Goal: Communication & Community: Answer question/provide support

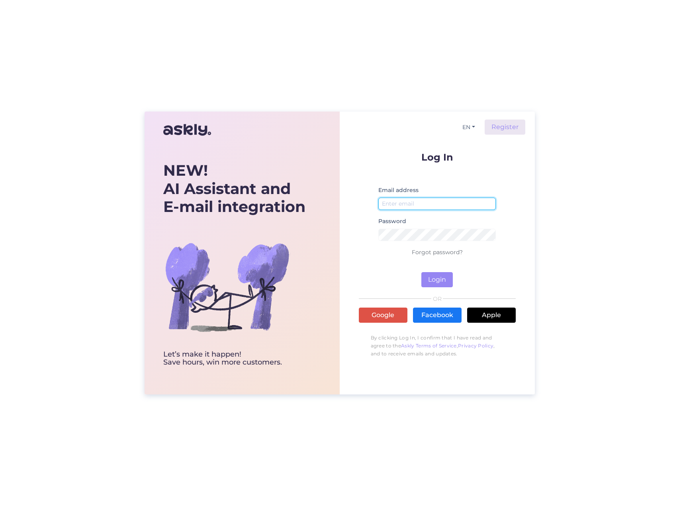
click at [456, 201] on input "email" at bounding box center [437, 204] width 118 height 12
click at [434, 199] on input "email" at bounding box center [437, 204] width 118 height 12
type input "[EMAIL_ADDRESS][DOMAIN_NAME]"
click at [421, 272] on button "Login" at bounding box center [436, 279] width 31 height 15
click at [462, 202] on input "[EMAIL_ADDRESS][DOMAIN_NAME]" at bounding box center [437, 204] width 118 height 12
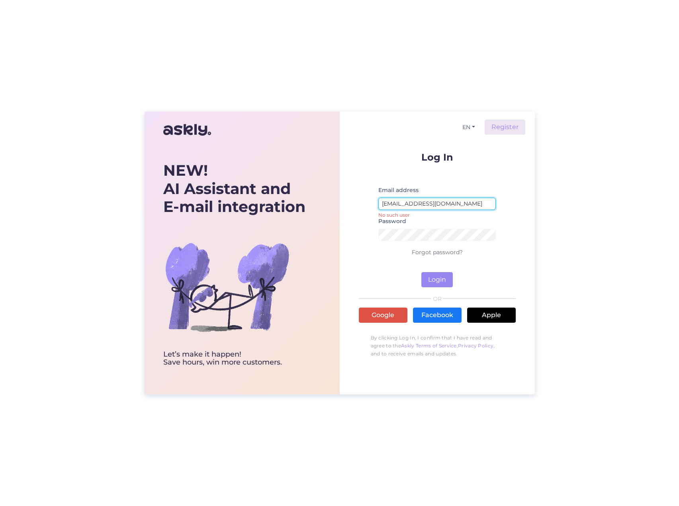
drag, startPoint x: 462, startPoint y: 202, endPoint x: 303, endPoint y: 211, distance: 158.8
click at [303, 211] on div "NEW! AI Assistant and E-mail integration Let’s make it happen! Save hours, win …" at bounding box center [340, 253] width 390 height 283
click at [415, 200] on input "email" at bounding box center [437, 204] width 118 height 12
type input "warehouse@motleydenim.com"
click at [421, 272] on button "Login" at bounding box center [436, 279] width 31 height 15
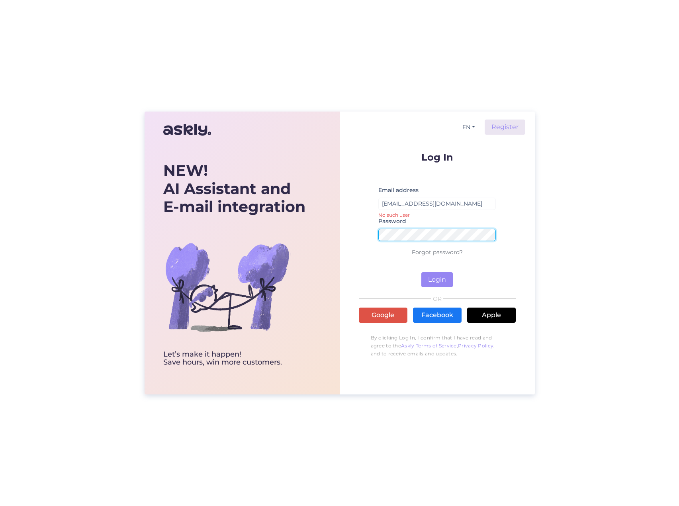
click at [421, 272] on button "Login" at bounding box center [436, 279] width 31 height 15
click at [288, 224] on div "NEW! AI Assistant and E-mail integration Let’s make it happen! Save hours, win …" at bounding box center [340, 253] width 390 height 283
click at [421, 272] on button "Login" at bounding box center [436, 279] width 31 height 15
drag, startPoint x: 470, startPoint y: 202, endPoint x: 221, endPoint y: 201, distance: 249.3
click at [221, 201] on div "NEW! AI Assistant and E-mail integration Let’s make it happen! Save hours, win …" at bounding box center [340, 253] width 390 height 283
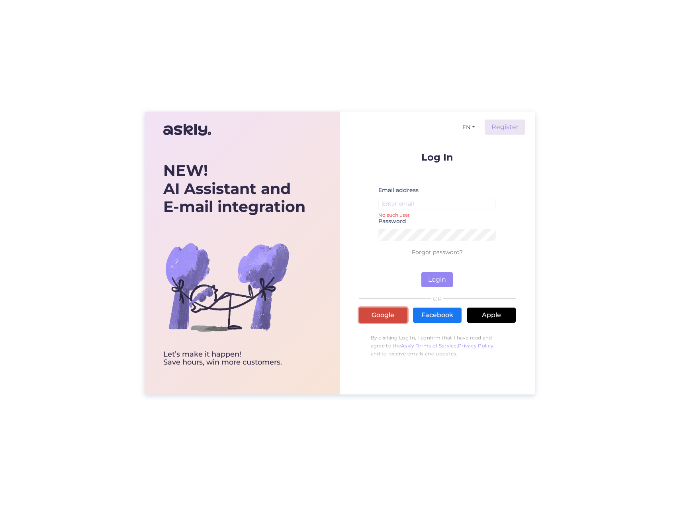
click at [378, 317] on link "Google" at bounding box center [383, 314] width 49 height 15
click at [412, 207] on input "email" at bounding box center [437, 204] width 118 height 12
paste input "[EMAIL_ADDRESS][DOMAIN_NAME]"
type input "[EMAIL_ADDRESS][DOMAIN_NAME]"
click at [80, 183] on div "NEW! AI Assistant and E-mail integration Let’s make it happen! Save hours, win …" at bounding box center [339, 253] width 679 height 506
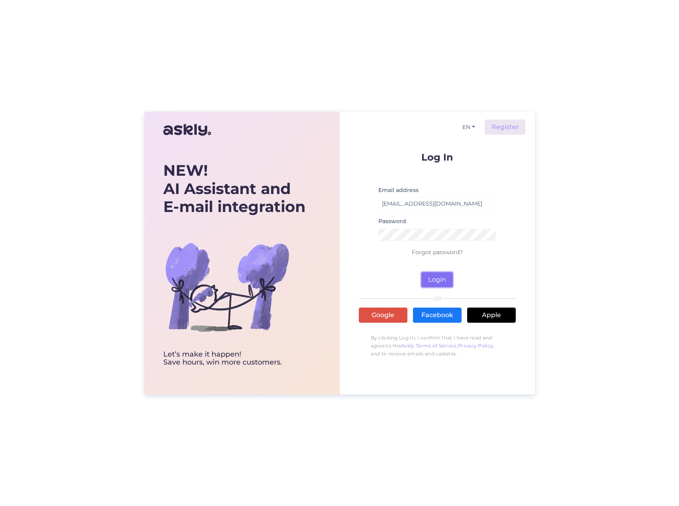
click at [445, 280] on button "Login" at bounding box center [436, 279] width 31 height 15
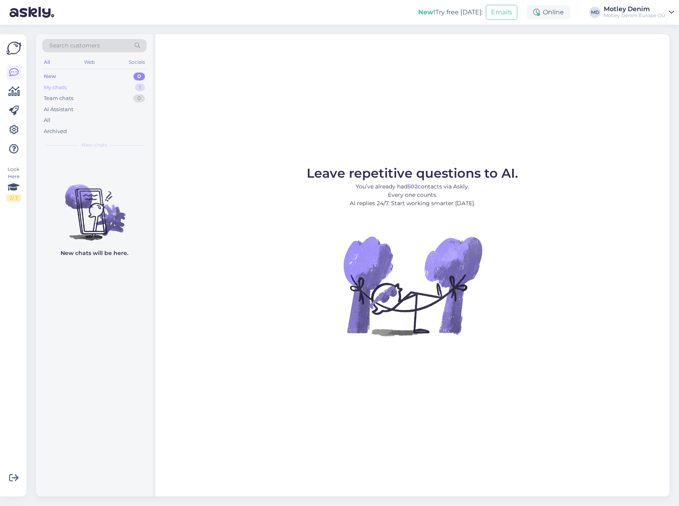
click at [116, 86] on div "My chats 1" at bounding box center [94, 87] width 104 height 11
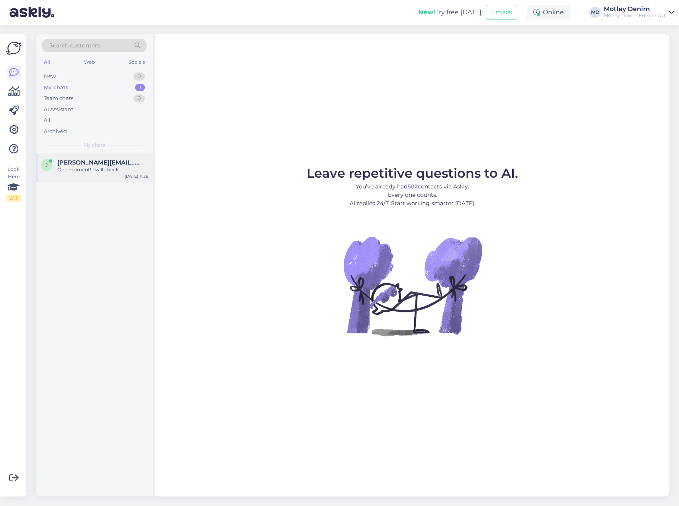
click at [94, 170] on div "One moment! I will check." at bounding box center [102, 169] width 91 height 7
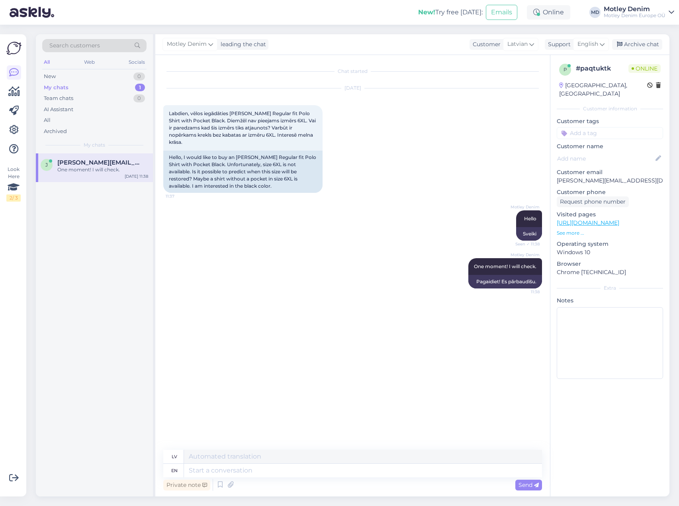
click at [106, 251] on div "j [PERSON_NAME][EMAIL_ADDRESS][DOMAIN_NAME] One moment! I will check. [DATE] 11…" at bounding box center [94, 324] width 117 height 343
click at [219, 471] on textarea at bounding box center [363, 471] width 358 height 14
type textarea "Hello,"
type textarea "Sveiki,"
type textarea "Hello, this i"
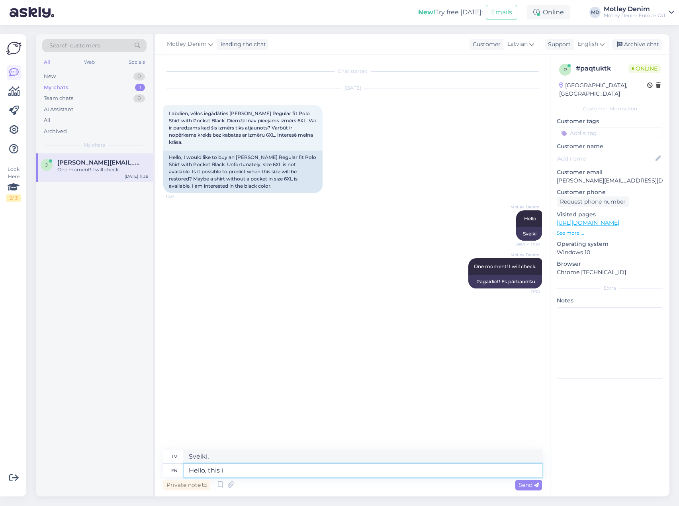
type textarea "Sveiki, šis"
type textarea "Hello, this isa"
type textarea "Sveiki, šī ir"
type textarea "Hello, this is"
type textarea "Sveiki, šis ir"
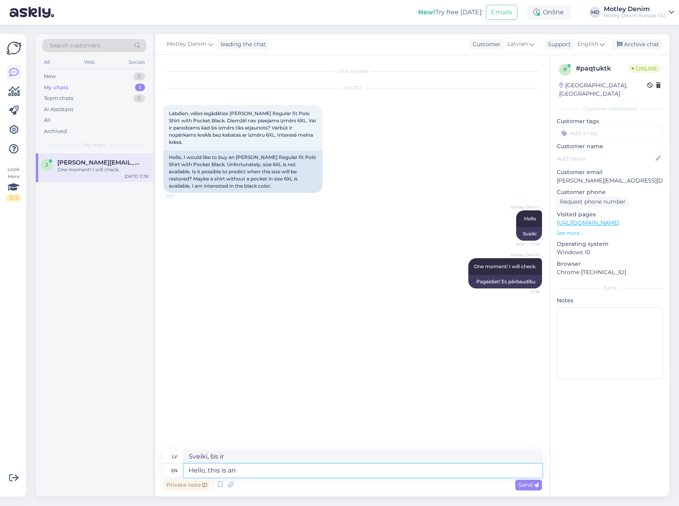
type textarea "Hello, this is an o"
type textarea "Sveiki, šis ir o"
type textarea "Hello, this is an outdated"
type textarea "Sveiki, šis ir novecojis"
type textarea "Hello, this is an outdated NO"
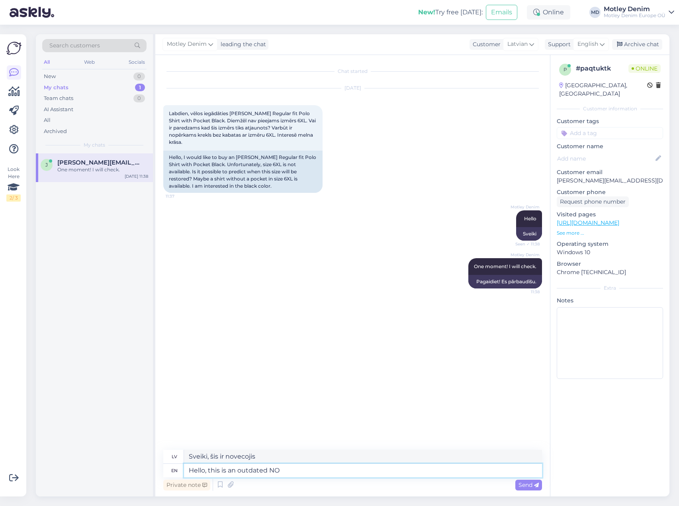
type textarea "Sveiki, šis ir novecojis NOS."
type textarea "Hello, this is an outdated"
type textarea "Sveiki, šis ir novecojis"
type textarea "Hello, this is an outdated style w"
type textarea "Sveiki, šis ir novecojis stils."
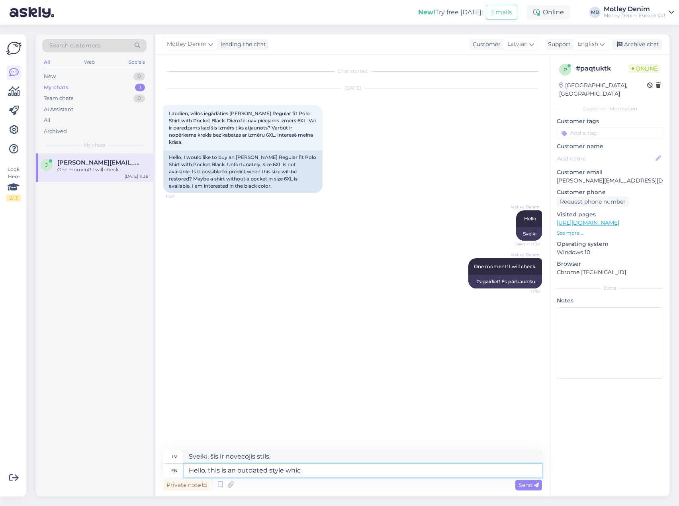
type textarea "Hello, this is an outdated style whic"
type textarea "Sveiki, šis ir novecojis stils, kas"
type textarea "Hello, this is an outdated style which has been"
type textarea "[PERSON_NAME], šis ir novecojis stils, kas ir bijis"
type textarea "Hello, this is an outdated style which has been replace"
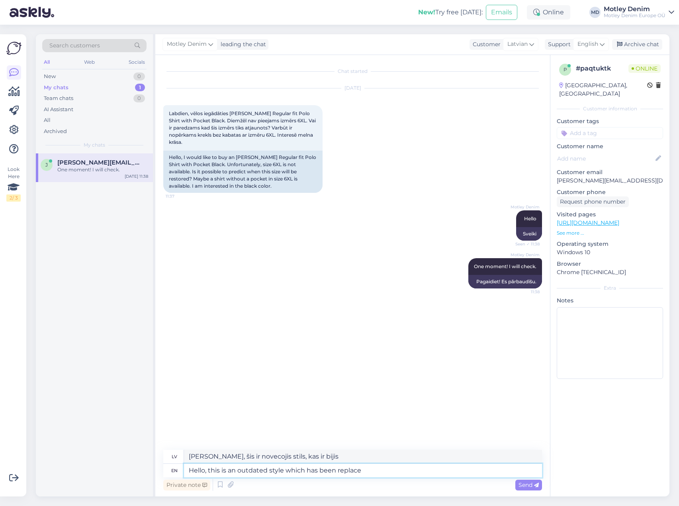
type textarea "[PERSON_NAME], šis ir novecojis stils, kas ir aizstāts"
type textarea "Hello, this is an outdated style which has been replaced by"
type textarea "[PERSON_NAME], šis ir novecojis stils, kas ir aizstāts ar"
type textarea "Hello, this is an outdated style which has been replaced by a similar"
type textarea "[PERSON_NAME], šis ir novecojis stils, kas ir aizstāts ar līdzīgu"
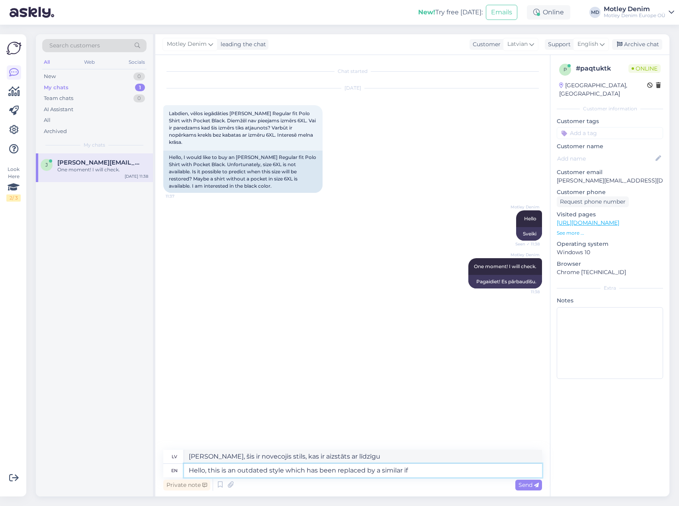
type textarea "Hello, this is an outdated style which has been replaced by a similar if"
type textarea "Sveiki, šis ir novecojis stils, kas ir aizstāts ar līdzīgu, ja"
type textarea "Hello, this is an outdated style which has been replaced by a similar if not"
type textarea "Sveiki, šis ir novecojis stils, kas ir aizstāts ar līdzīgu, ja ne gluži..."
type textarea "Hello, this is an outdated style which has been replaced by a similar if not to…"
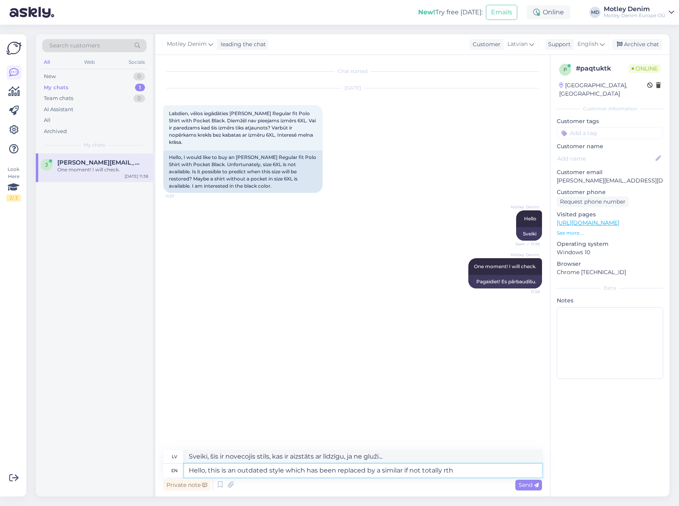
type textarea "Sveiki, šis ir novecojis stils, kas ir aizstāts ar līdzīgu, ja ne pilnīgi"
type textarea "Hello, this is an outdated style which has been replaced by a similar if not to…"
type textarea "Sveiki, šis ir novecojis stils, kas ir aizstāts ar līdzīgu, ja ne pilnīgi ident…"
type textarea "Hello, this is an outdated style which has been replaced by a similar if not to…"
type textarea "Sveiki, šis ir novecojis stils, kas ir aizstāts ar līdzīgu, ja ne pilnīgi tādu …"
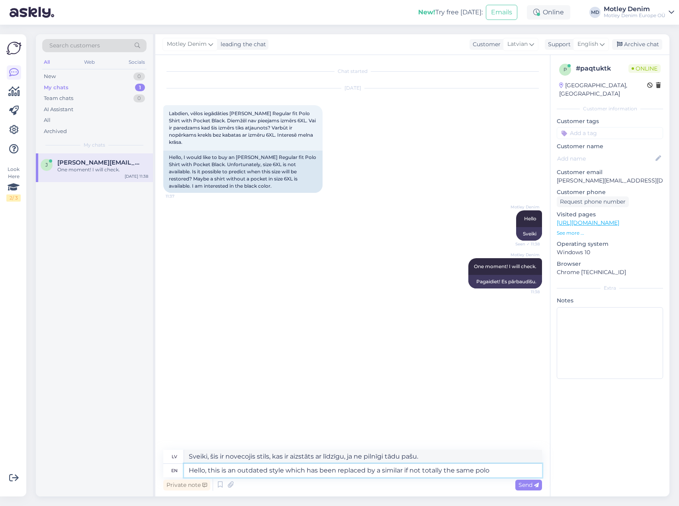
type textarea "Hello, this is an outdated style which has been replaced by a similar if not to…"
type textarea "Sveiki, šis ir novecojis stils, ko ir aizstājis līdzīgs, ja ne pilnīgi tāds pat…"
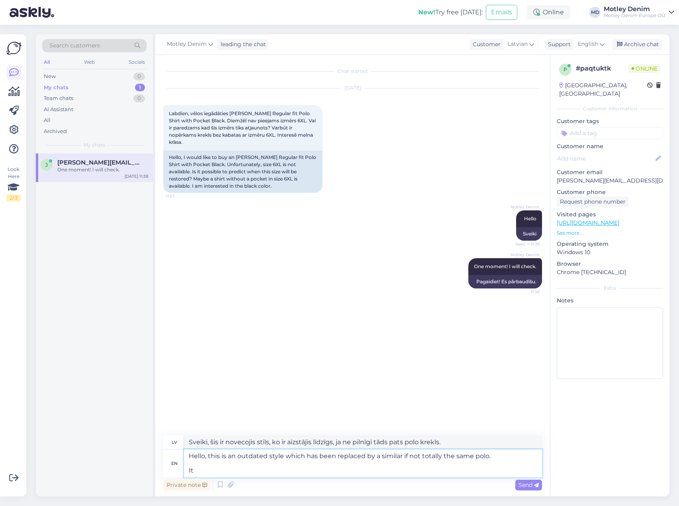
type textarea "Hello, this is an outdated style which has been replaced by a similar if not to…"
type textarea "Sveiki, šis ir novecojis stils, ko ir aizstājis līdzīgs, ja ne pilnīgi tāds pat…"
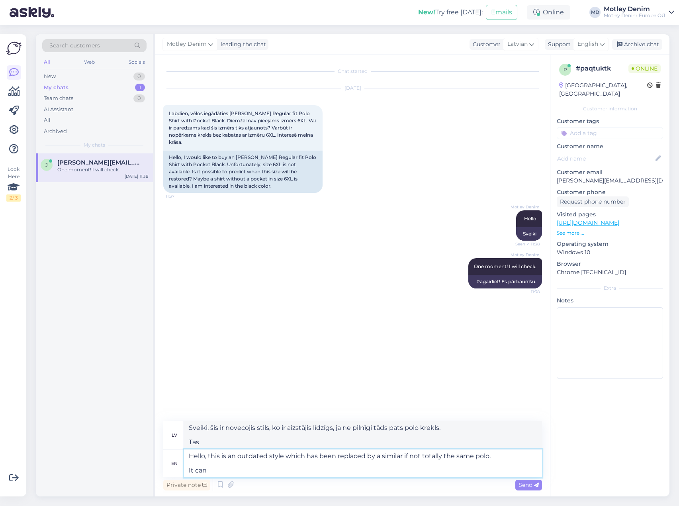
type textarea "Hello, this is an outdated style which has been replaced by a similar if not to…"
type textarea "Sveiki, šis ir novecojis stils, ko ir aizstājis līdzīgs, ja ne pilnīgi tāds pat…"
type textarea "Hello, this is an outdated style which has been replaced by a similar if not to…"
type textarea "Sveiki, šis ir novecojis stils, ko ir aizstājis līdzīgs, ja ne pilnīgi tāds pat…"
type textarea "Hello, this is an outdated style which has been replaced by a similar if not to…"
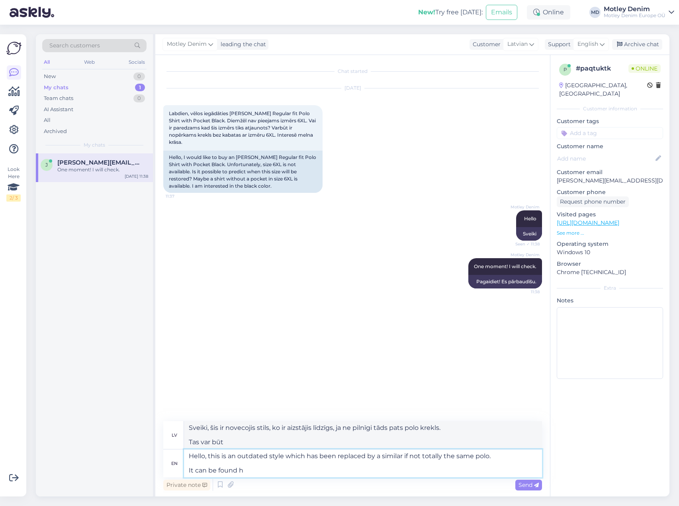
type textarea "Sveiki, šis ir novecojis stils, ko ir aizstājis līdzīgs, ja ne pilnīgi tāds pat…"
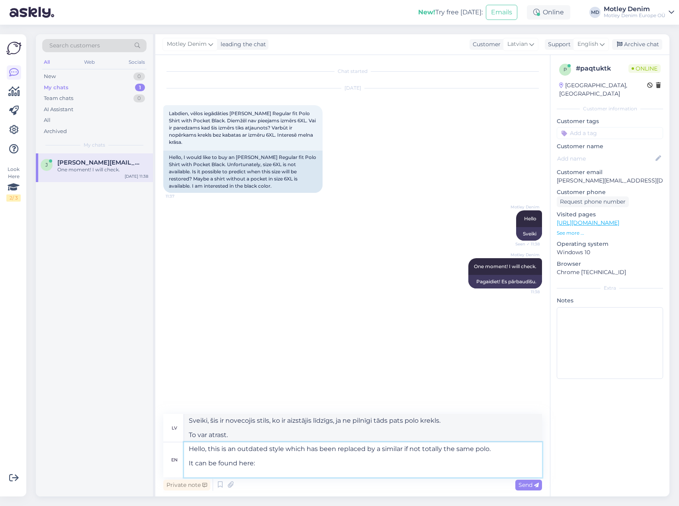
paste textarea "[URL][DOMAIN_NAME]"
type textarea "Hello, this is an outdated style which has been replaced by a similar if not to…"
type textarea "Sveiki, šis ir novecojis modelis, ko ir aizstājis līdzīgs, ja ne pilnīgi tāds p…"
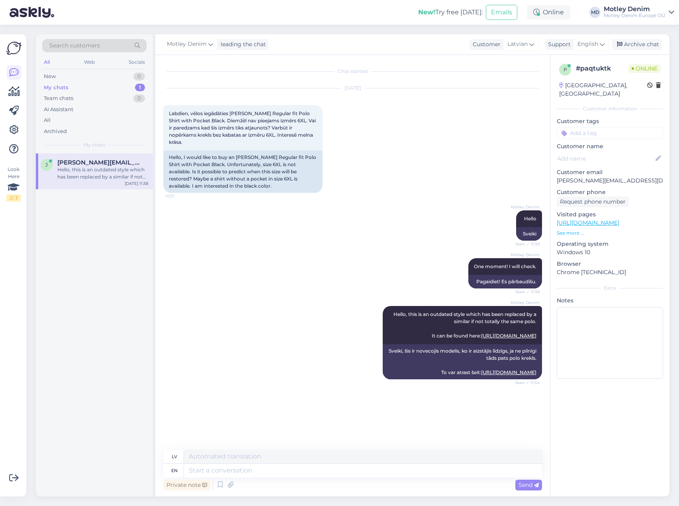
scroll to position [22, 0]
click at [84, 243] on div "j [PERSON_NAME][EMAIL_ADDRESS][DOMAIN_NAME] 1 Paldies, apskatīšu. [DATE] 11:38" at bounding box center [94, 324] width 117 height 343
click at [124, 163] on div "[PERSON_NAME][EMAIL_ADDRESS][DOMAIN_NAME] 1" at bounding box center [102, 162] width 91 height 7
click at [213, 413] on div "Paldies, apskatīšu. 11:54" at bounding box center [195, 405] width 64 height 17
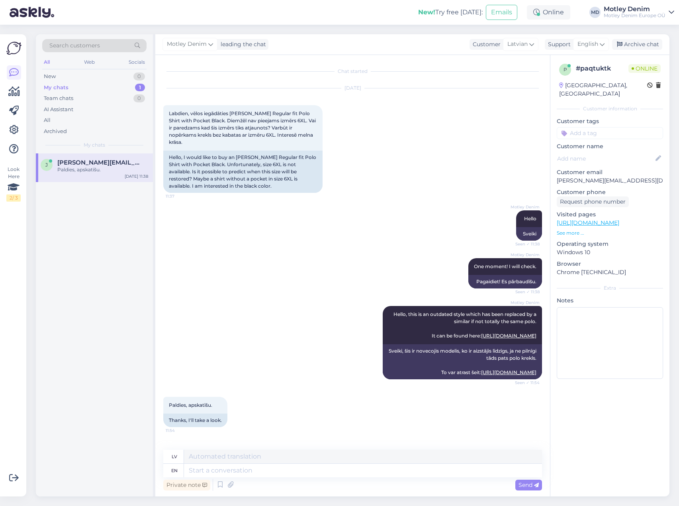
click at [235, 443] on div "Chat started [DATE] Labdien, vēlos iegādāties [PERSON_NAME] Regular fit Polo Sh…" at bounding box center [352, 275] width 395 height 441
click at [230, 415] on button at bounding box center [232, 411] width 5 height 7
click at [217, 376] on div "Motley Denim Hello, this is an outdated style which has been replaced by a simi…" at bounding box center [352, 342] width 379 height 91
click at [184, 426] on div "Thanks, I'll take a look." at bounding box center [195, 420] width 64 height 14
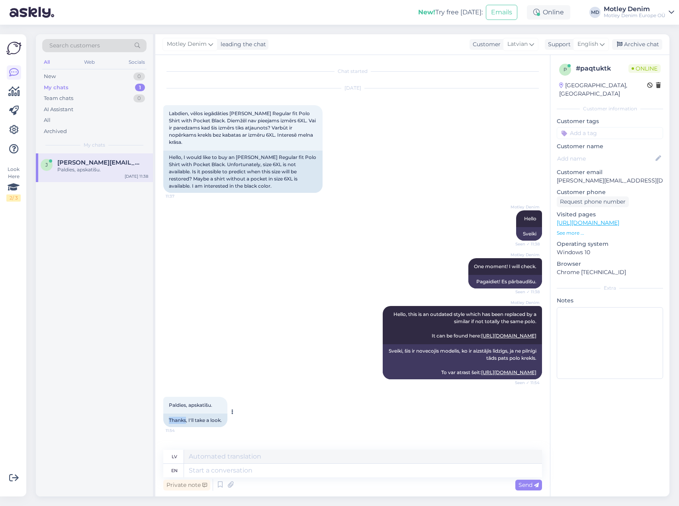
click at [184, 426] on div "Thanks, I'll take a look." at bounding box center [195, 420] width 64 height 14
click at [191, 408] on span "Paldies, apskatīšu." at bounding box center [190, 405] width 43 height 6
click at [210, 369] on div "Motley Denim Hello, this is an outdated style which has been replaced by a simi…" at bounding box center [352, 342] width 379 height 91
